Goal: Task Accomplishment & Management: Use online tool/utility

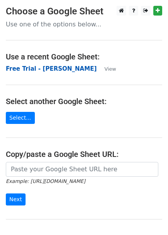
drag, startPoint x: 0, startPoint y: 0, endPoint x: 39, endPoint y: 70, distance: 80.4
click at [39, 70] on strong "Free Trial - [PERSON_NAME]" at bounding box center [51, 68] width 91 height 7
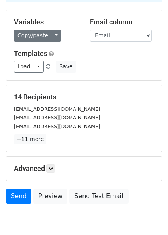
scroll to position [96, 0]
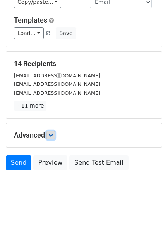
click at [52, 133] on icon at bounding box center [50, 135] width 5 height 5
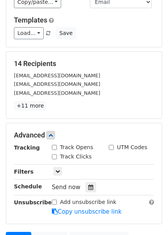
click at [55, 147] on input "Track Opens" at bounding box center [54, 147] width 5 height 5
checkbox input "true"
click at [55, 158] on div "Track Clicks" at bounding box center [72, 156] width 40 height 8
click at [53, 154] on input "Track Clicks" at bounding box center [54, 156] width 5 height 5
checkbox input "true"
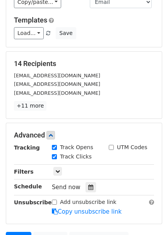
click at [111, 146] on input "UTM Codes" at bounding box center [111, 147] width 5 height 5
checkbox input "true"
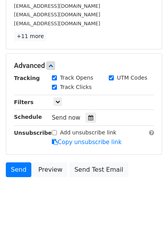
scroll to position [167, 0]
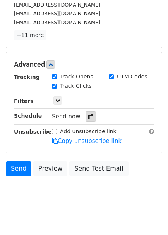
click at [88, 115] on icon at bounding box center [90, 116] width 5 height 5
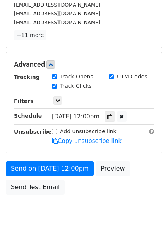
click at [123, 151] on form "Variables Copy/paste... {{Free Trial User}} {{Email}} Email column Free Trial U…" at bounding box center [84, 52] width 157 height 293
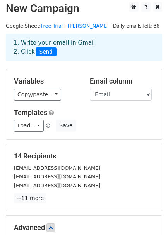
scroll to position [0, 0]
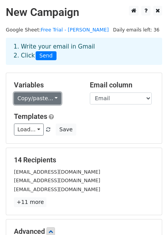
click at [43, 101] on link "Copy/paste..." at bounding box center [37, 98] width 47 height 12
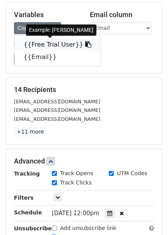
scroll to position [70, 0]
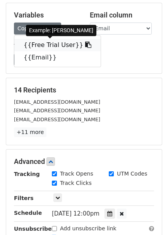
click at [46, 43] on link "{{Free Trial User}}" at bounding box center [57, 45] width 87 height 12
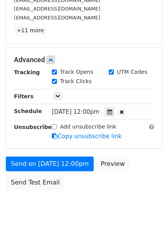
scroll to position [190, 0]
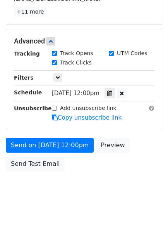
click at [95, 92] on span "[DATE] 12:00pm" at bounding box center [76, 93] width 48 height 7
click at [113, 92] on icon at bounding box center [109, 92] width 5 height 5
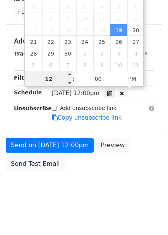
click at [50, 81] on input "12" at bounding box center [48, 79] width 47 height 16
type input "[DATE] 11:00"
type input "11"
click at [69, 83] on span at bounding box center [69, 83] width 5 height 8
type input "[DATE] 10:00"
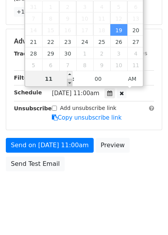
type input "10"
click at [69, 83] on span at bounding box center [69, 83] width 5 height 8
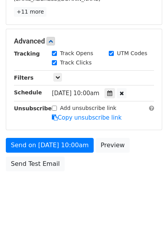
click at [97, 163] on div "Send on [DATE] 10:00am Preview Send Test Email" at bounding box center [84, 156] width 168 height 37
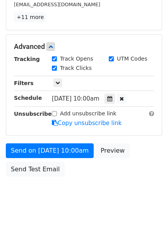
scroll to position [187, 0]
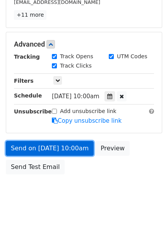
click at [68, 144] on link "Send on [DATE] 10:00am" at bounding box center [50, 148] width 88 height 15
